Goal: Find specific page/section: Find specific page/section

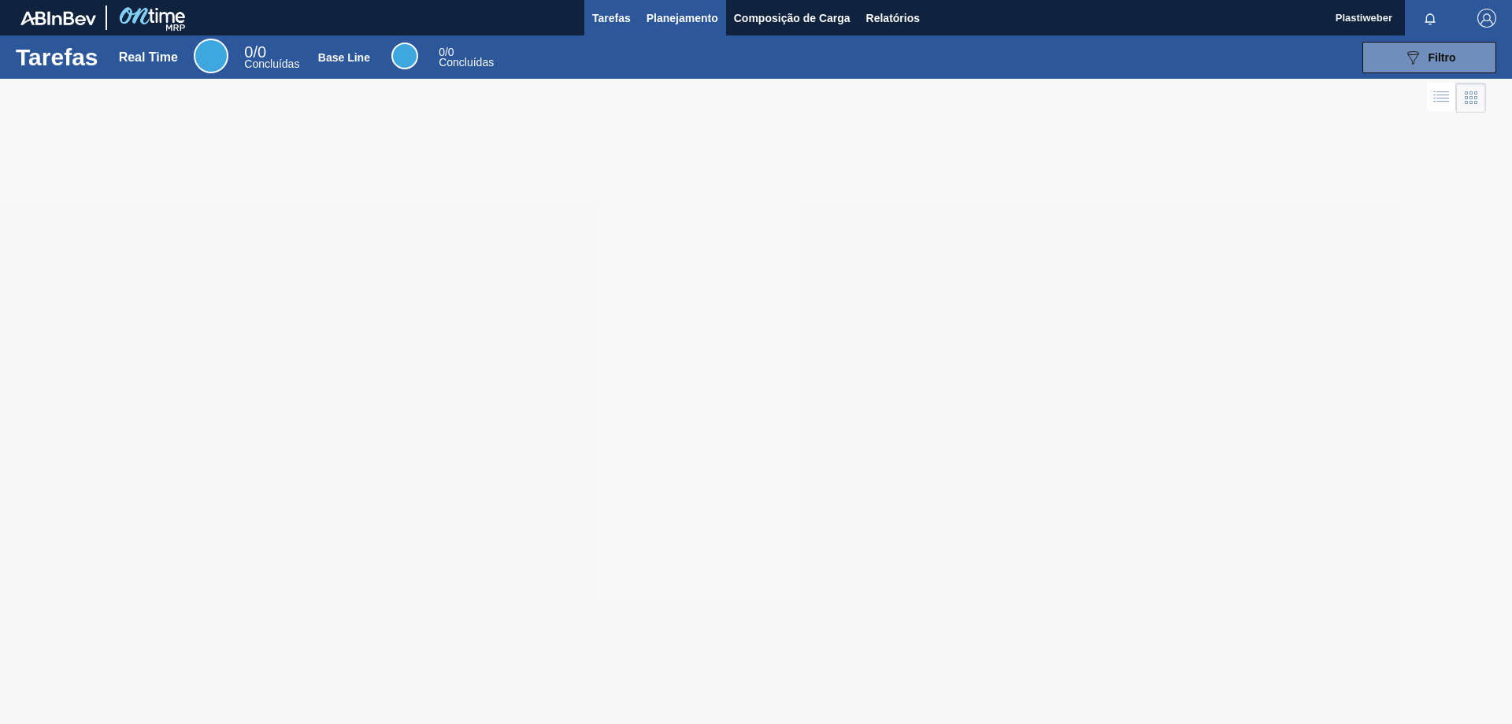
click at [682, 14] on span "Planejamento" at bounding box center [683, 18] width 72 height 19
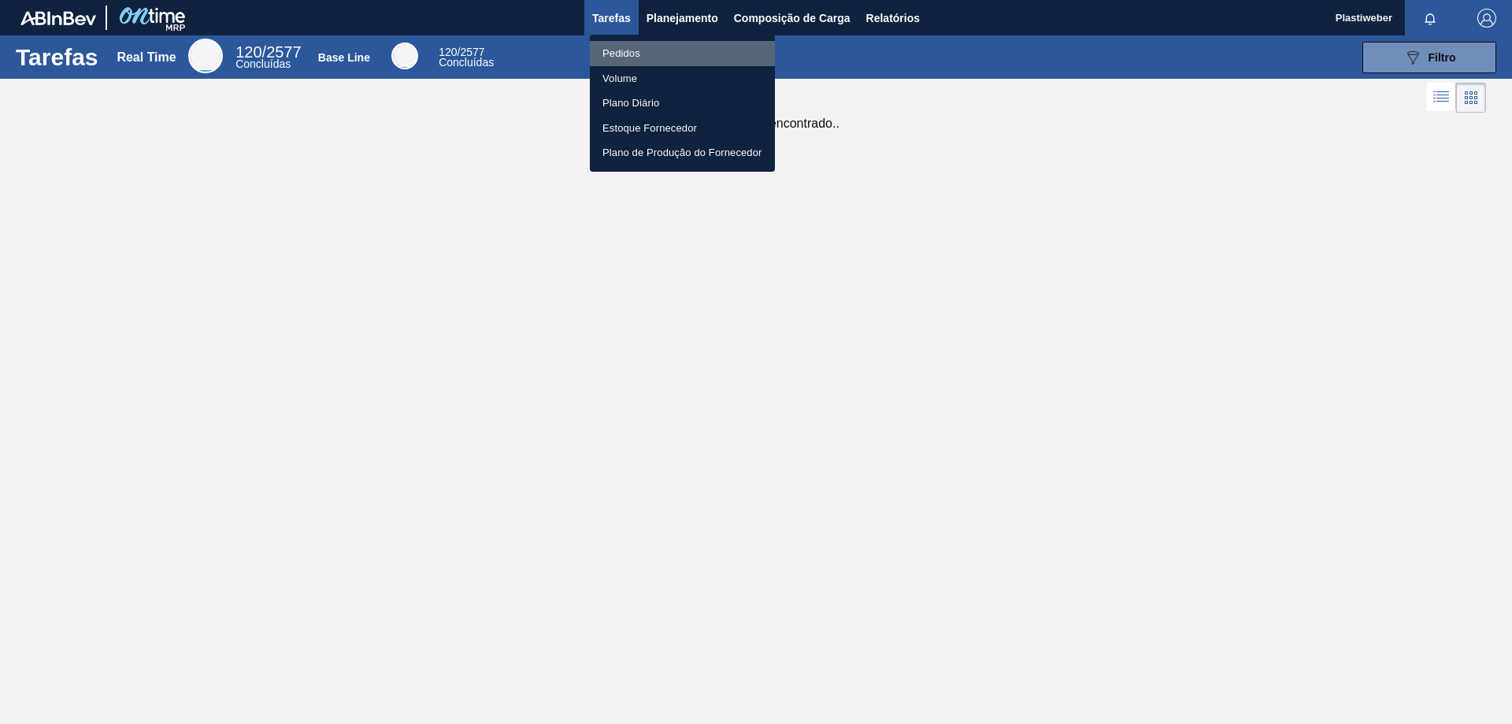
click at [651, 51] on li "Pedidos" at bounding box center [682, 53] width 185 height 25
